Goal: Information Seeking & Learning: Learn about a topic

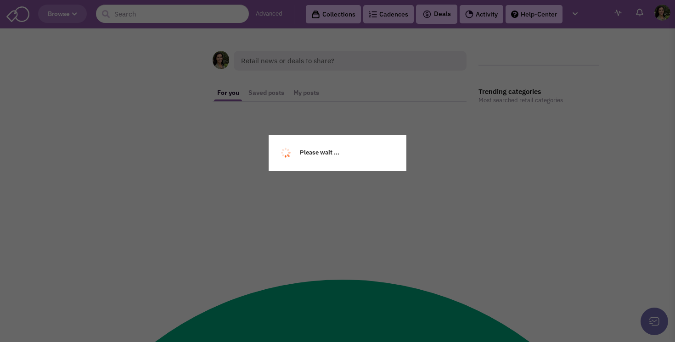
scroll to position [13176, 0]
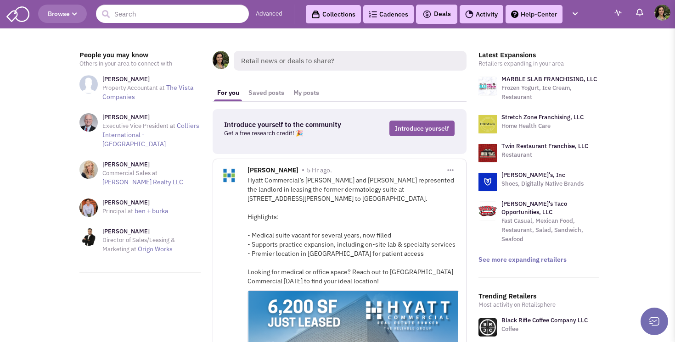
click at [490, 128] on img at bounding box center [487, 124] width 18 height 18
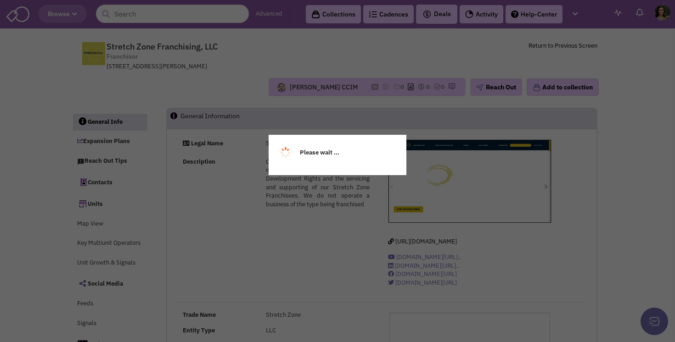
scroll to position [13170, 0]
select select
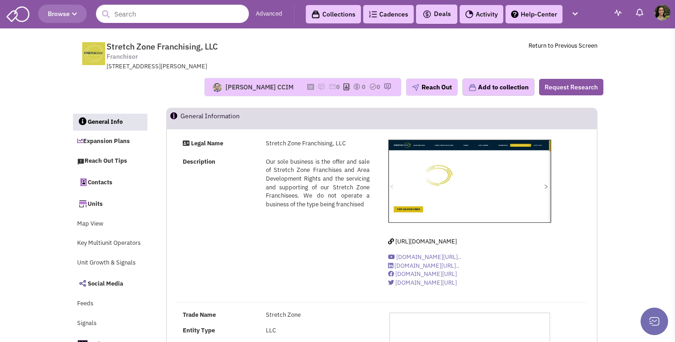
select select
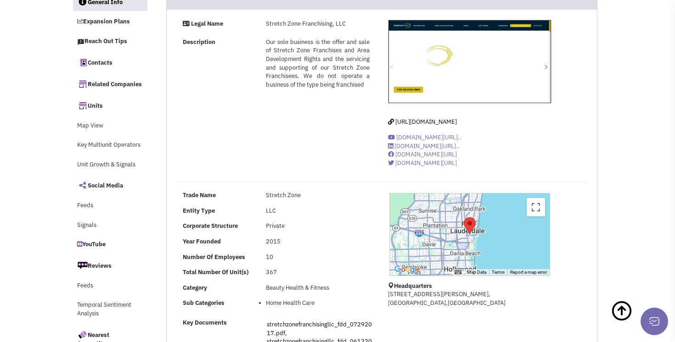
scroll to position [0, 0]
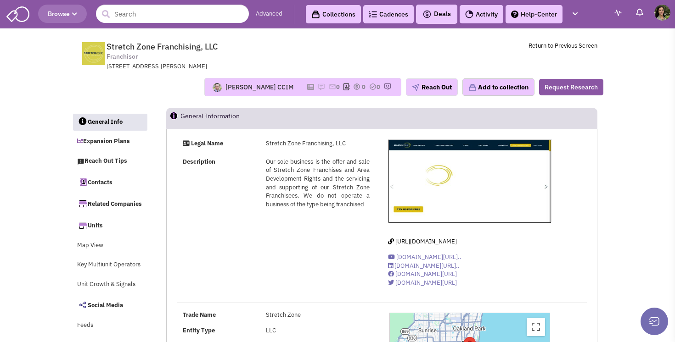
click at [51, 7] on button "Browse" at bounding box center [62, 14] width 49 height 18
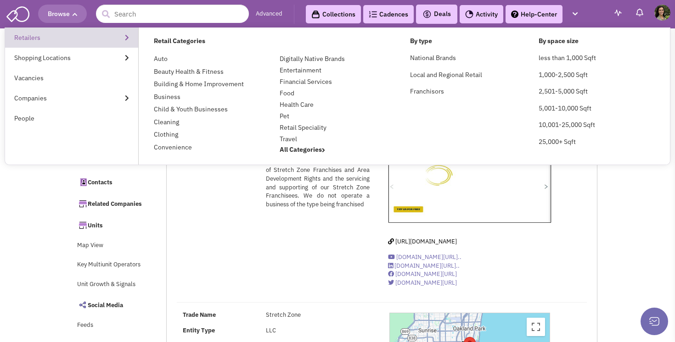
click at [52, 43] on link "Retailers" at bounding box center [71, 38] width 133 height 20
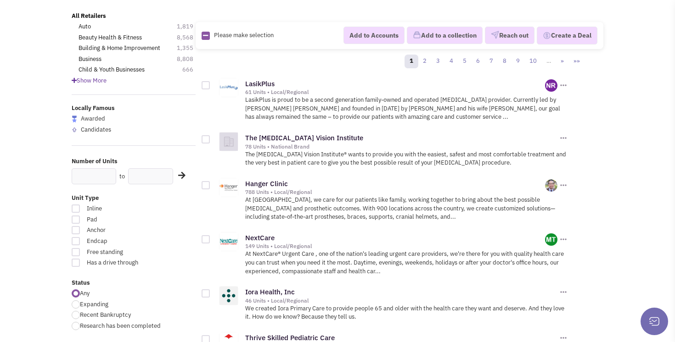
scroll to position [67, 0]
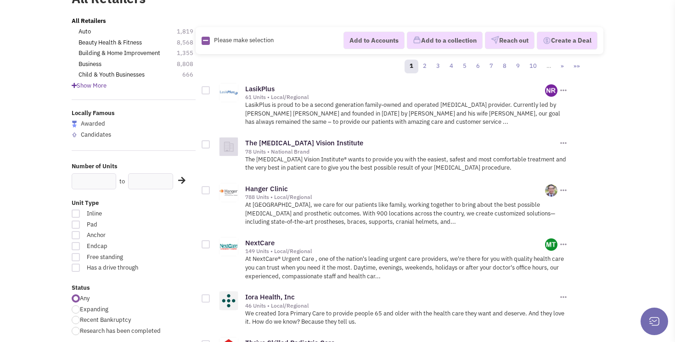
click at [95, 87] on span "Show More" at bounding box center [89, 86] width 35 height 8
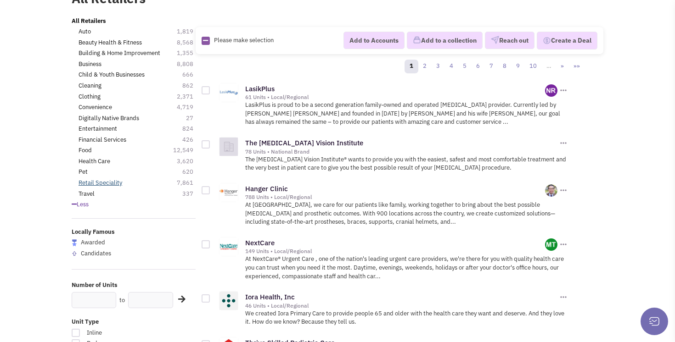
click at [93, 182] on link "Retail Speciality" at bounding box center [100, 183] width 44 height 9
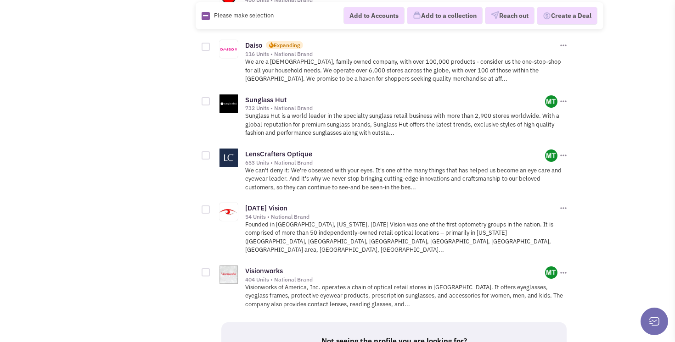
scroll to position [1267, 0]
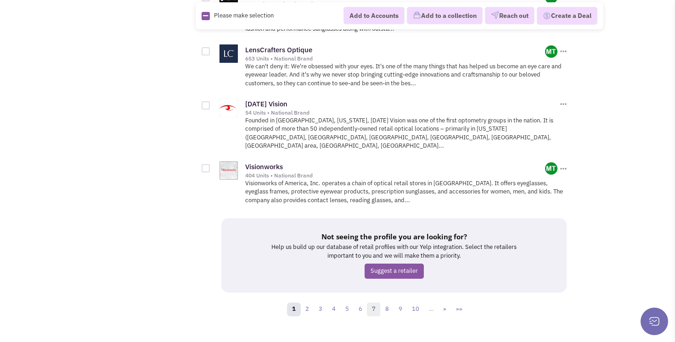
click at [373, 303] on link "7" at bounding box center [374, 310] width 14 height 14
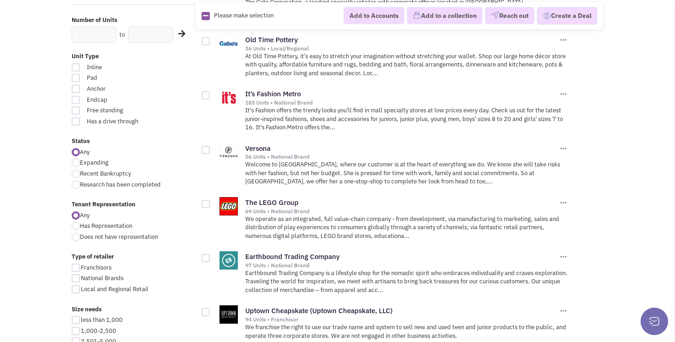
scroll to position [224, 0]
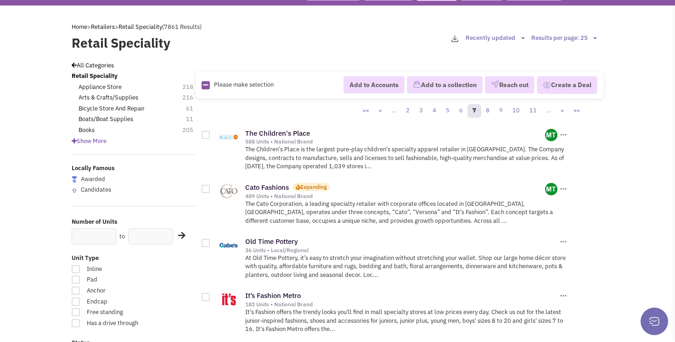
scroll to position [0, 0]
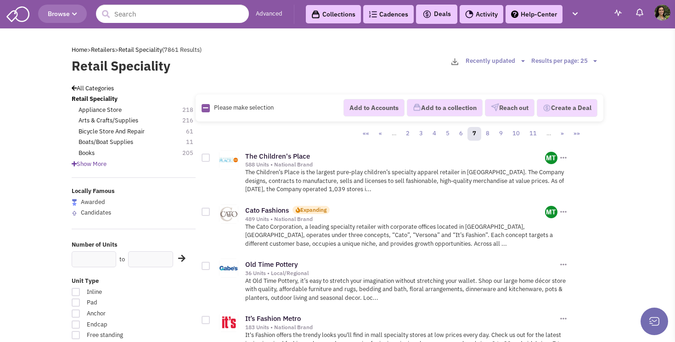
click at [340, 16] on link "Collections" at bounding box center [333, 14] width 55 height 18
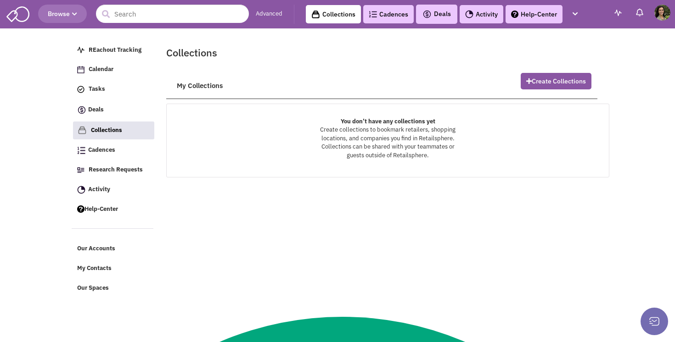
scroll to position [13170, 0]
click at [382, 20] on link "Cadences 0" at bounding box center [388, 14] width 50 height 18
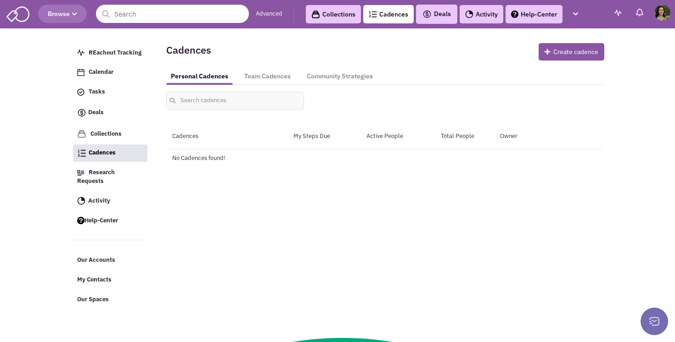
scroll to position [13170, 0]
